Goal: Information Seeking & Learning: Learn about a topic

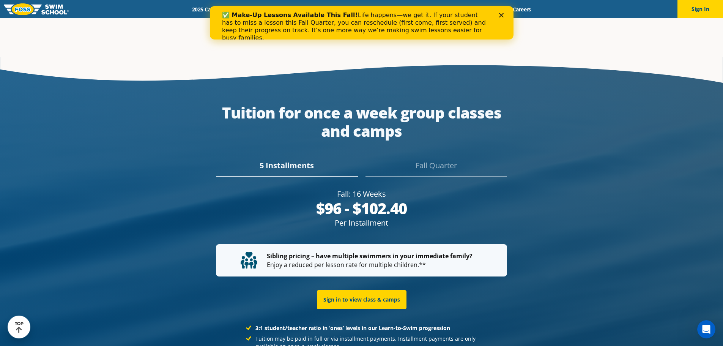
scroll to position [1410, 0]
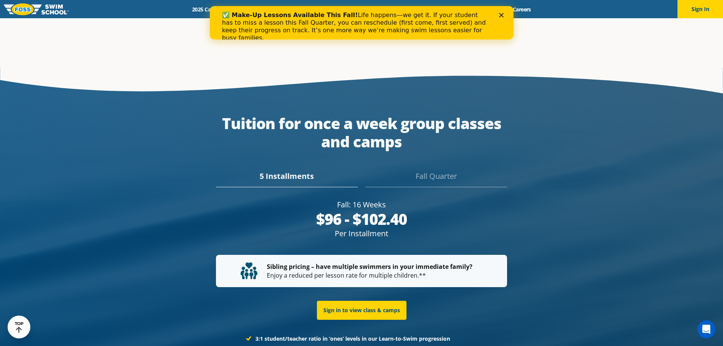
click at [495, 19] on div "✅ Make-Up Lessons Available This Fall! Life happens—we get it. If your student …" at bounding box center [361, 26] width 279 height 35
click at [501, 16] on icon "Close" at bounding box center [500, 15] width 5 height 5
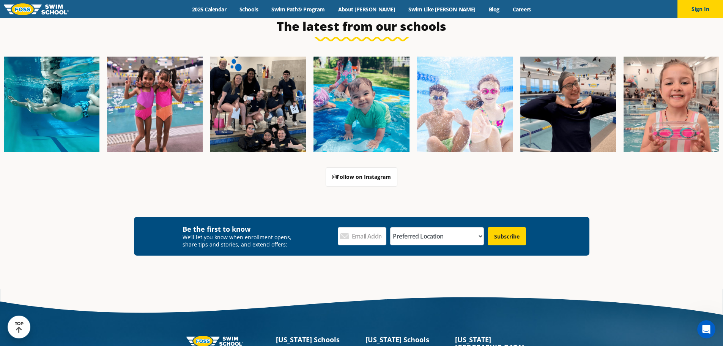
scroll to position [2811, 0]
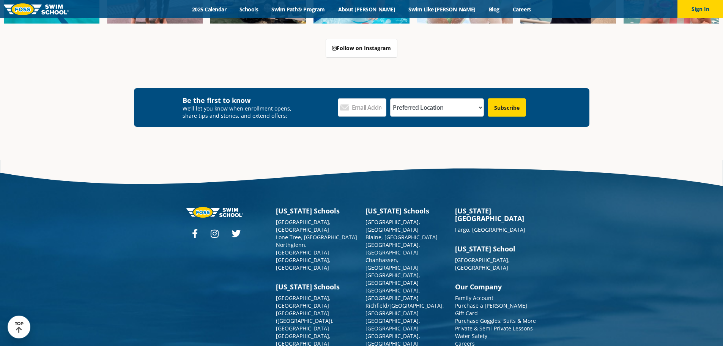
scroll to position [2811, 0]
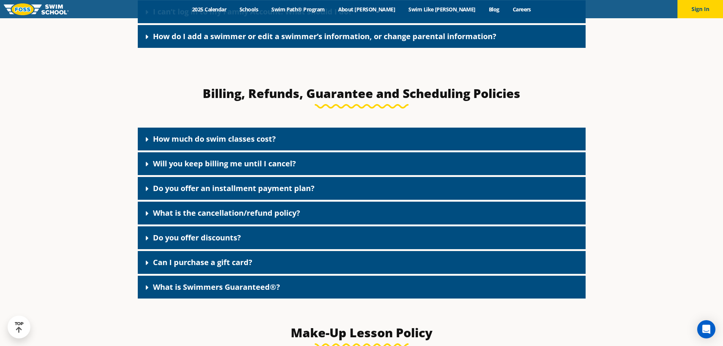
scroll to position [600, 0]
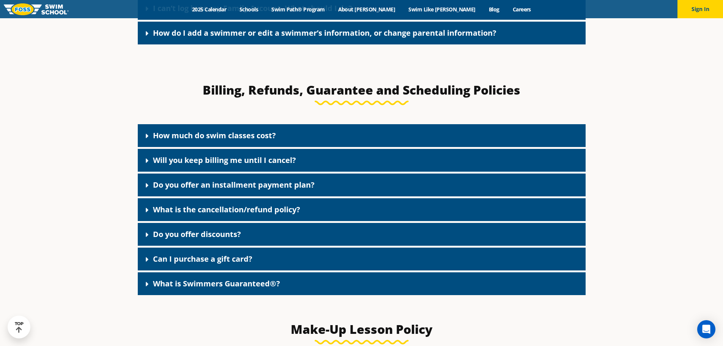
click at [149, 237] on icon at bounding box center [147, 235] width 8 height 8
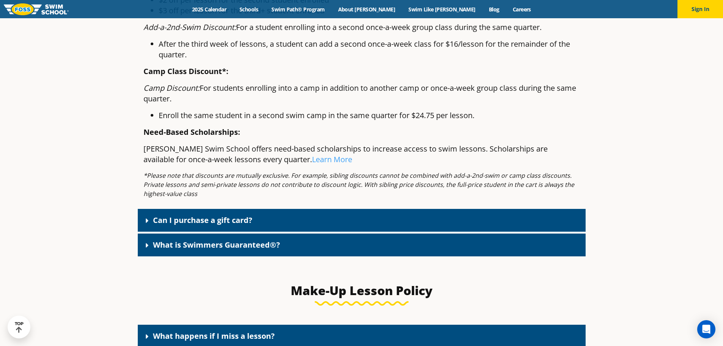
scroll to position [937, 0]
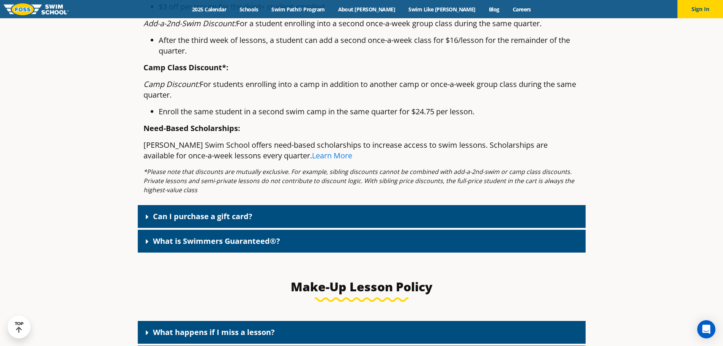
click at [312, 158] on link "Learn More" at bounding box center [332, 155] width 40 height 10
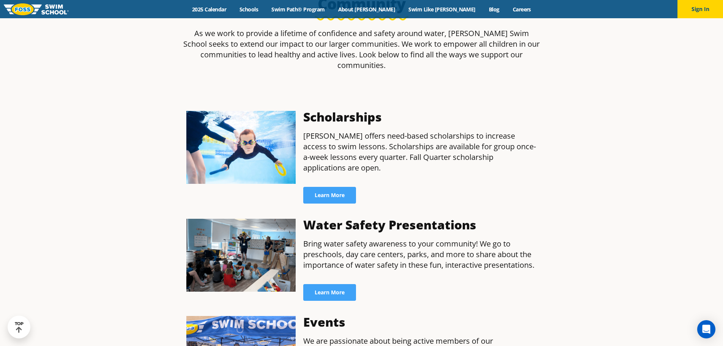
scroll to position [295, 0]
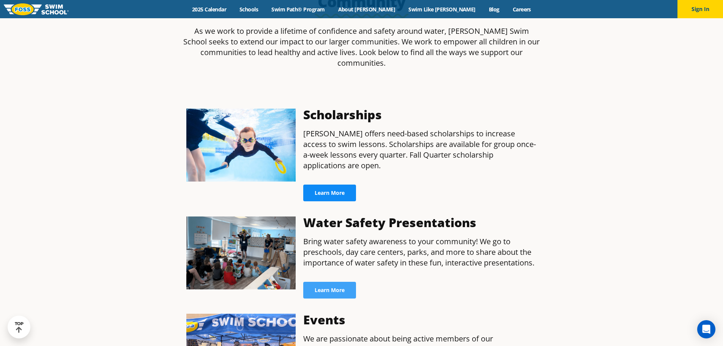
click at [337, 184] on link "Learn More" at bounding box center [329, 192] width 53 height 17
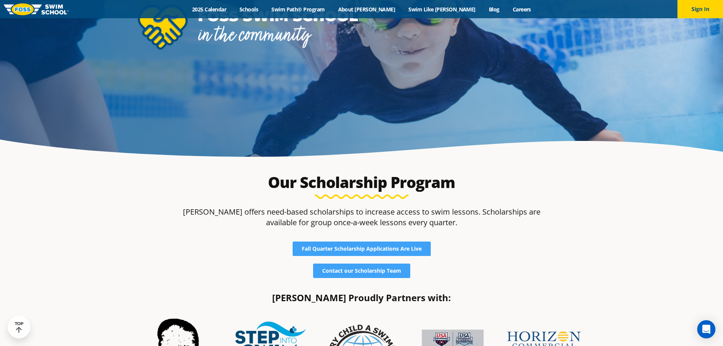
scroll to position [182, 0]
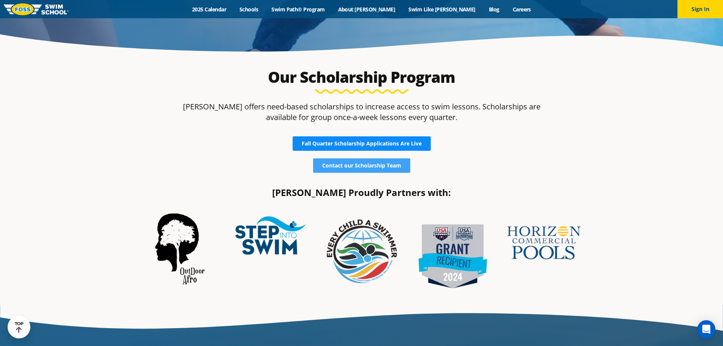
click at [351, 145] on span "Fall Quarter Scholarship Applications Are Live" at bounding box center [362, 143] width 120 height 5
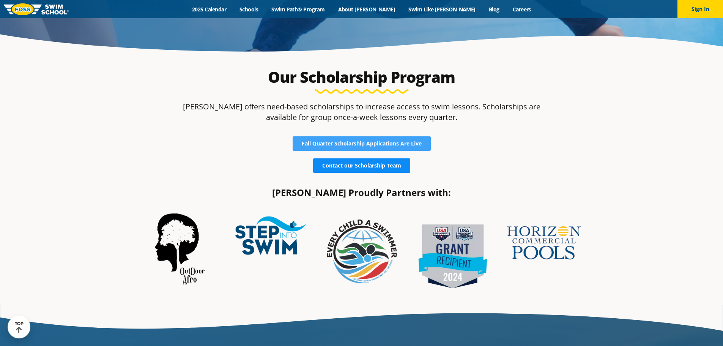
click at [393, 164] on span "Contact our Scholarship Team" at bounding box center [361, 165] width 79 height 5
